Goal: Navigation & Orientation: Go to known website

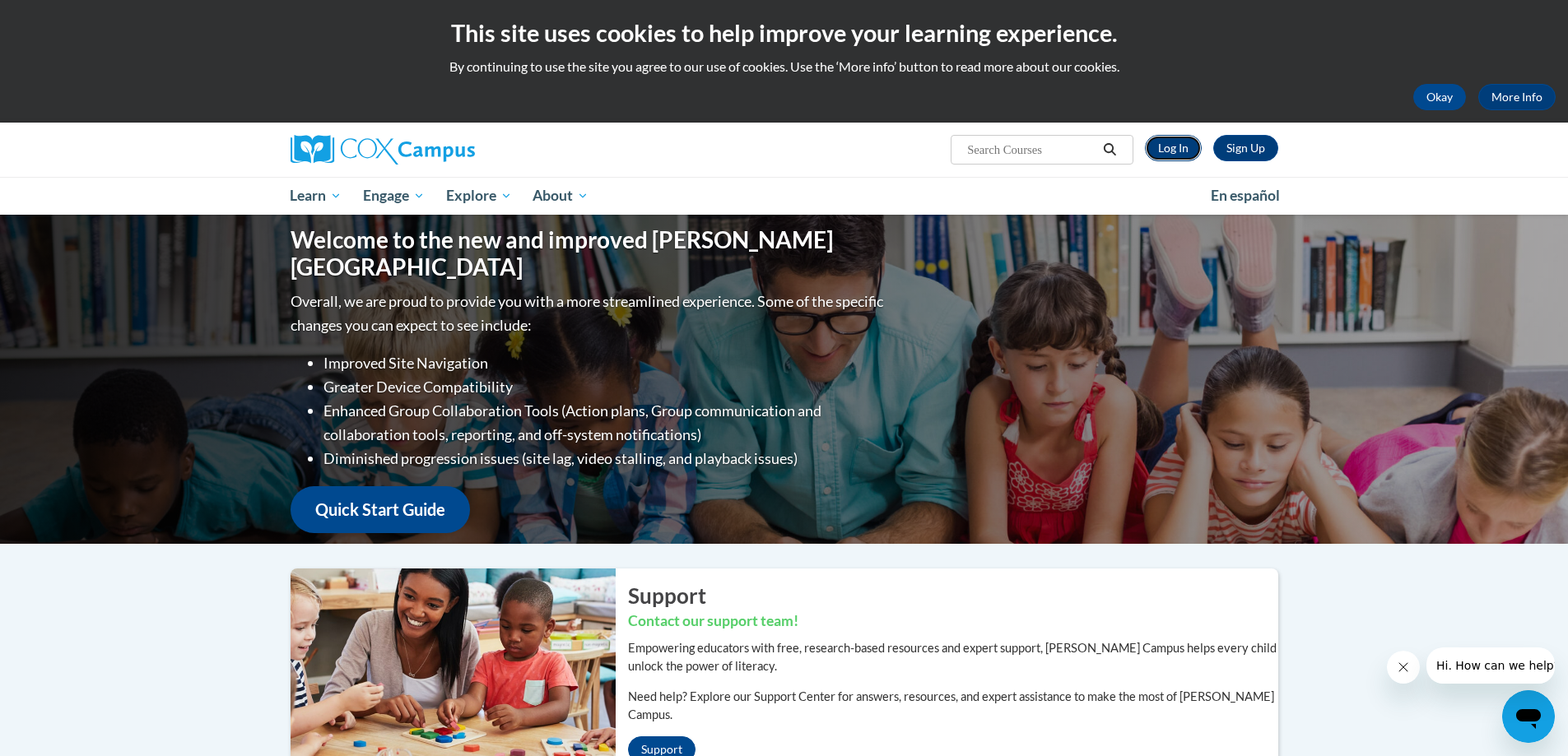
click at [1181, 146] on link "Log In" at bounding box center [1173, 148] width 57 height 26
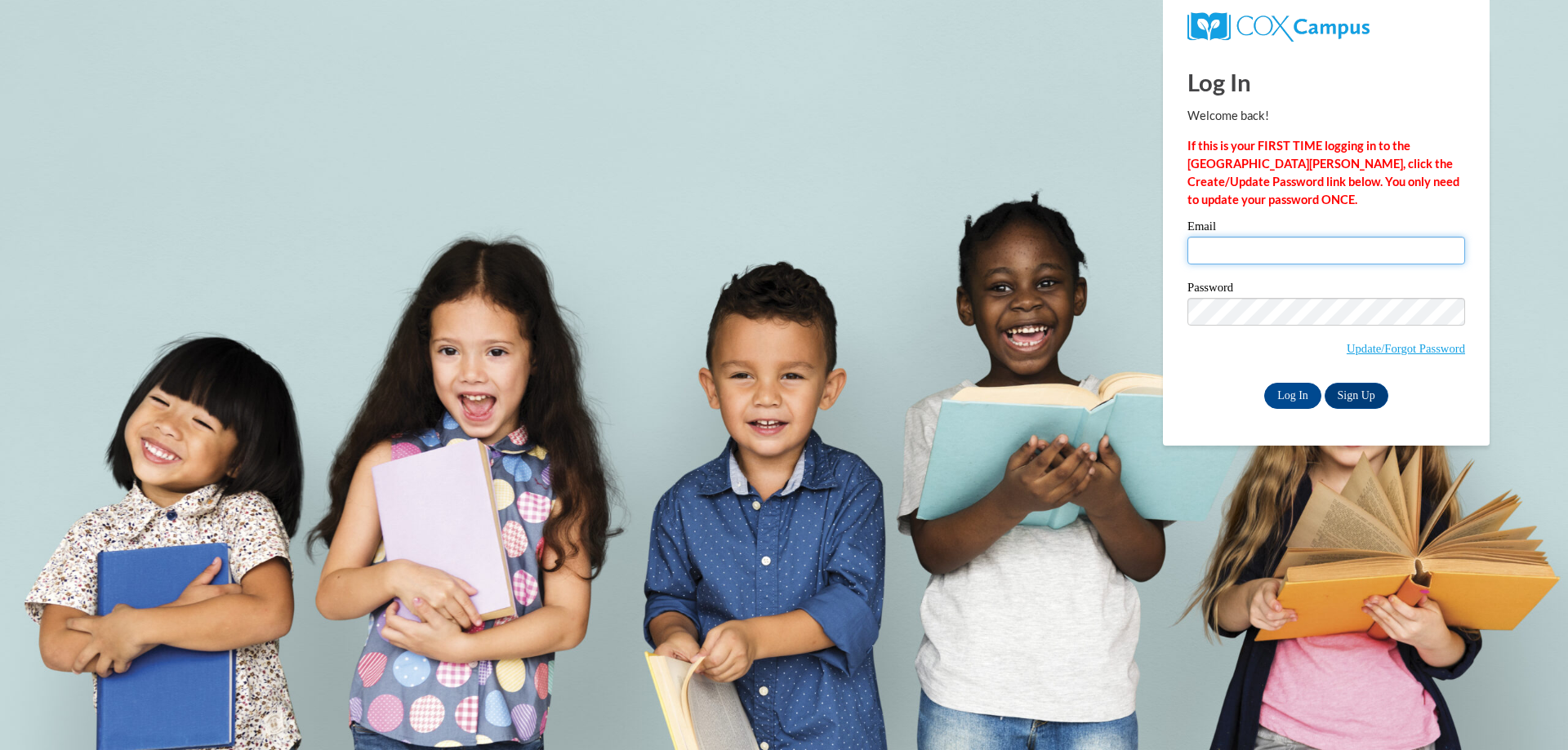
click at [1311, 240] on input "Email" at bounding box center [1325, 250] width 277 height 28
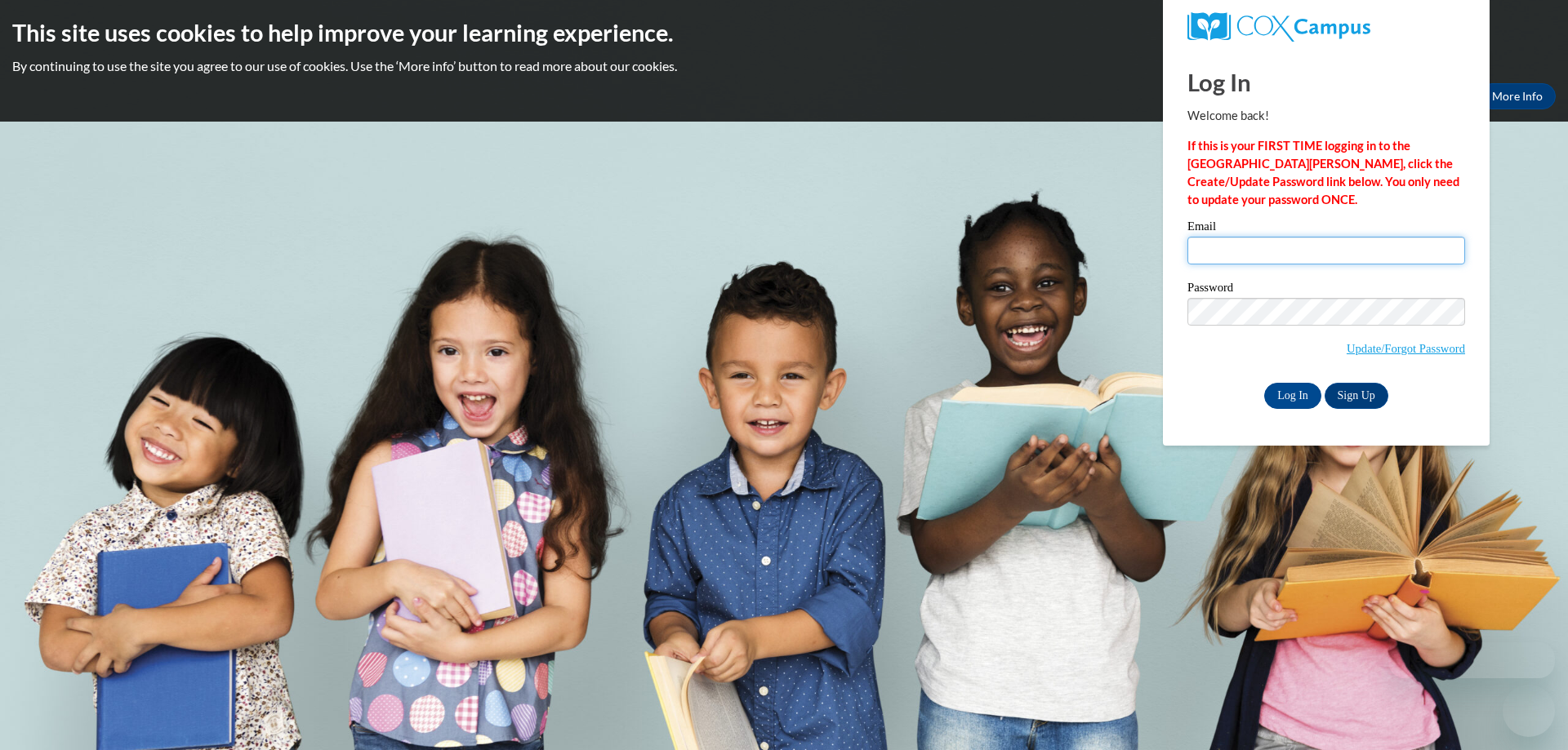
type input "[EMAIL_ADDRESS][DOMAIN_NAME]"
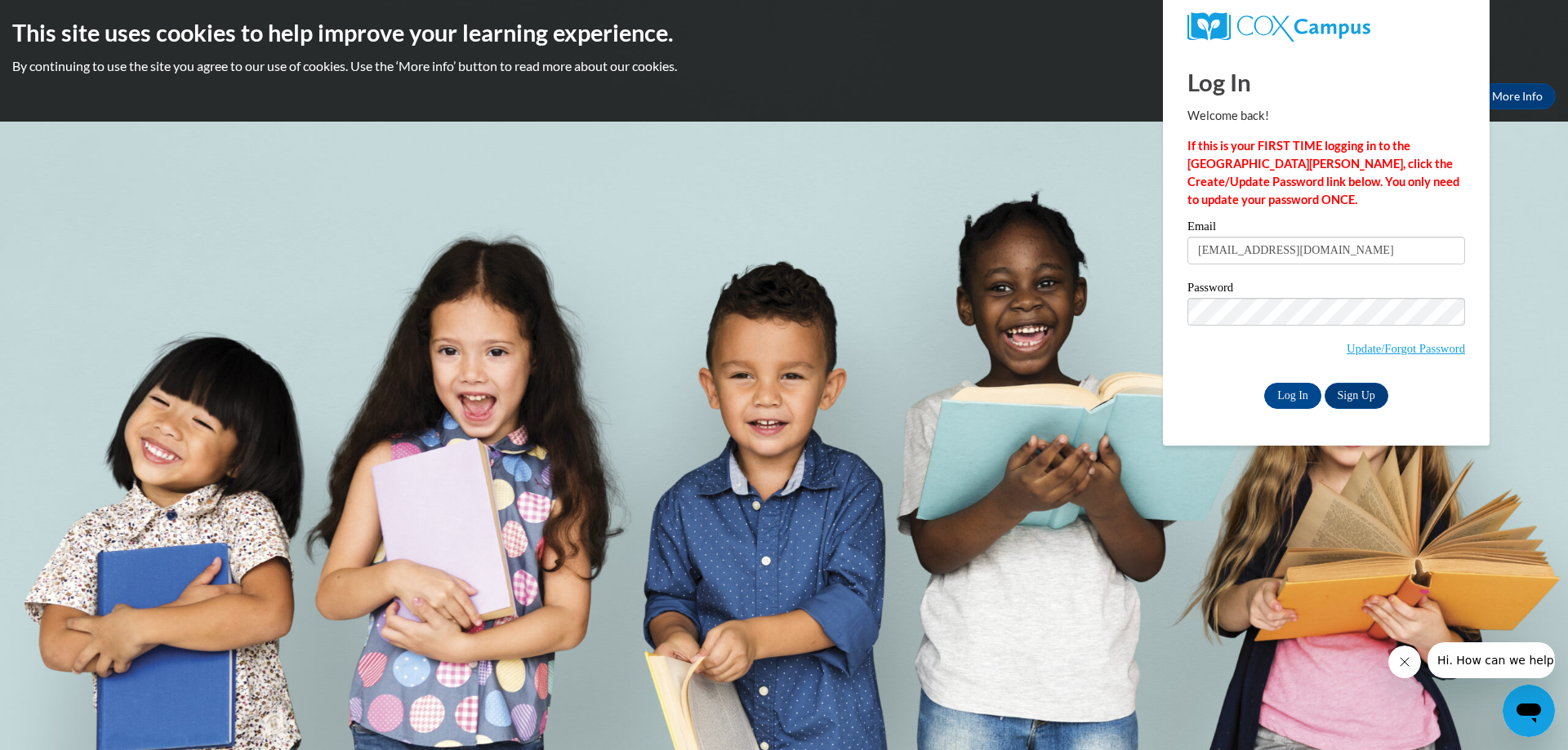
click at [1292, 245] on input "[EMAIL_ADDRESS][DOMAIN_NAME]" at bounding box center [1325, 250] width 277 height 28
click at [1229, 393] on div "Log In Sign Up" at bounding box center [1325, 396] width 277 height 26
click at [1296, 396] on input "Log In" at bounding box center [1292, 396] width 57 height 26
